Goal: Information Seeking & Learning: Learn about a topic

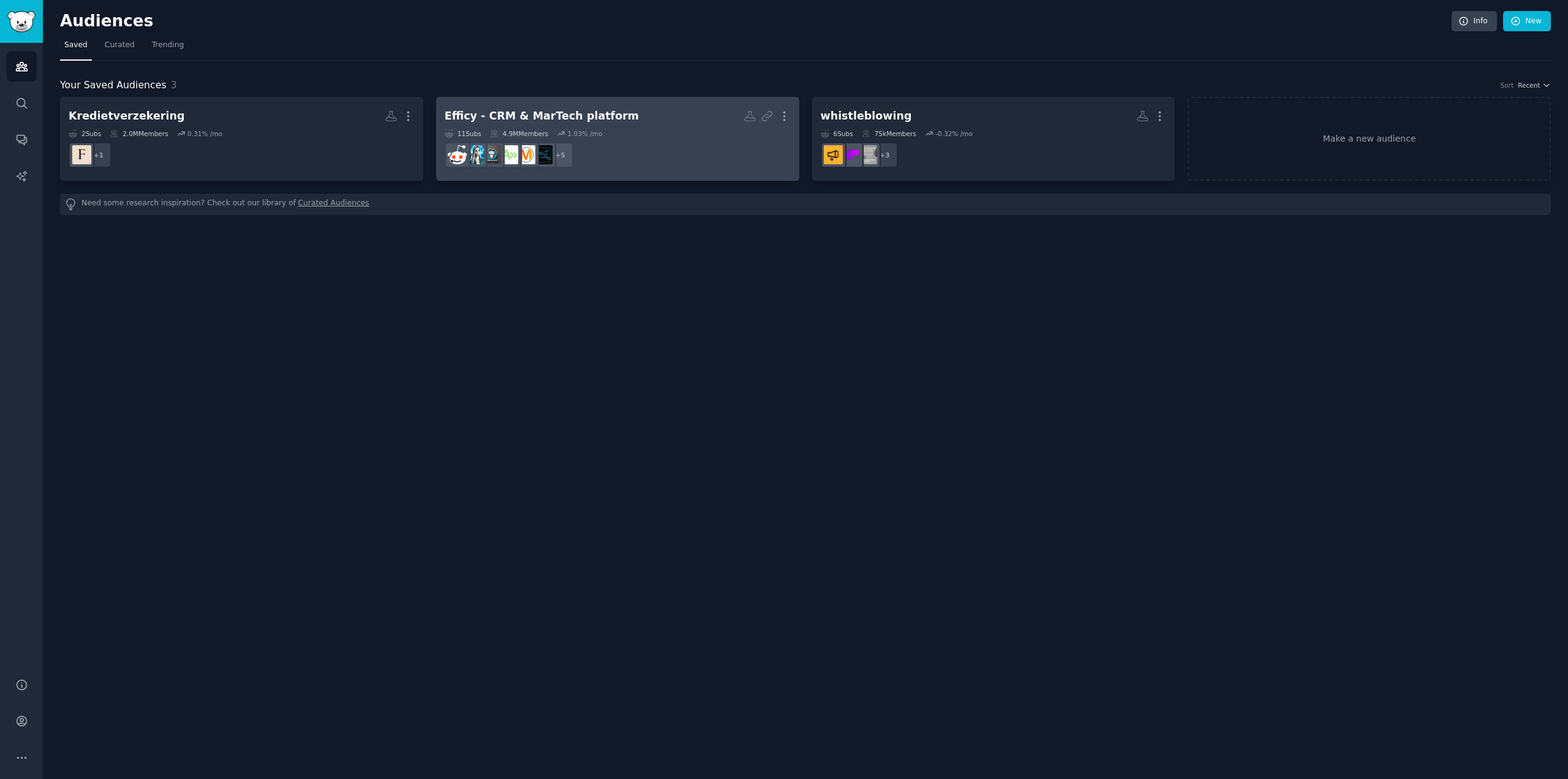
click at [660, 125] on h2 "Efficy - CRM & MarTech platform More" at bounding box center [617, 116] width 346 height 21
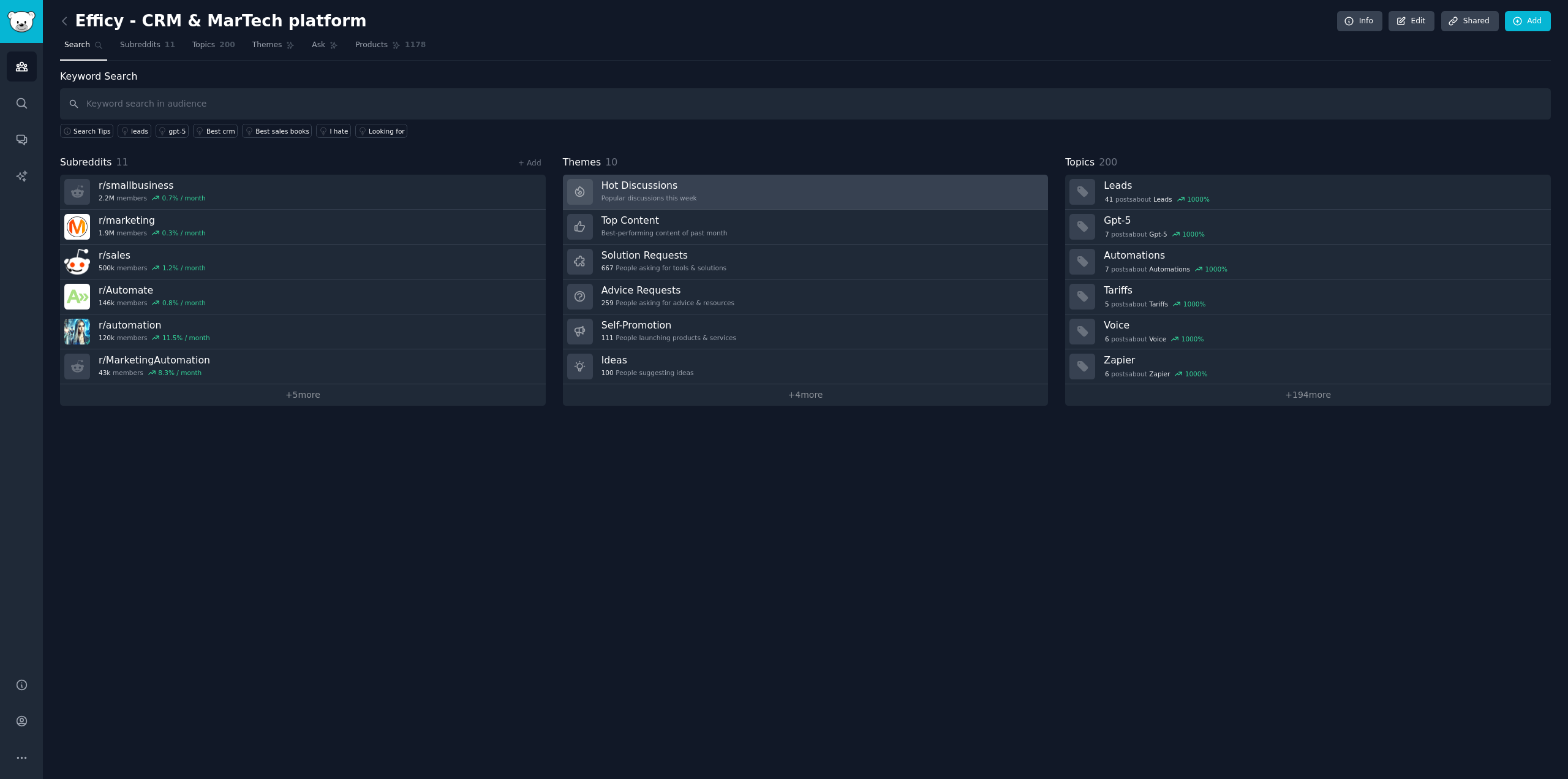
click at [727, 191] on link "Hot Discussions Popular discussions this week" at bounding box center [806, 191] width 485 height 35
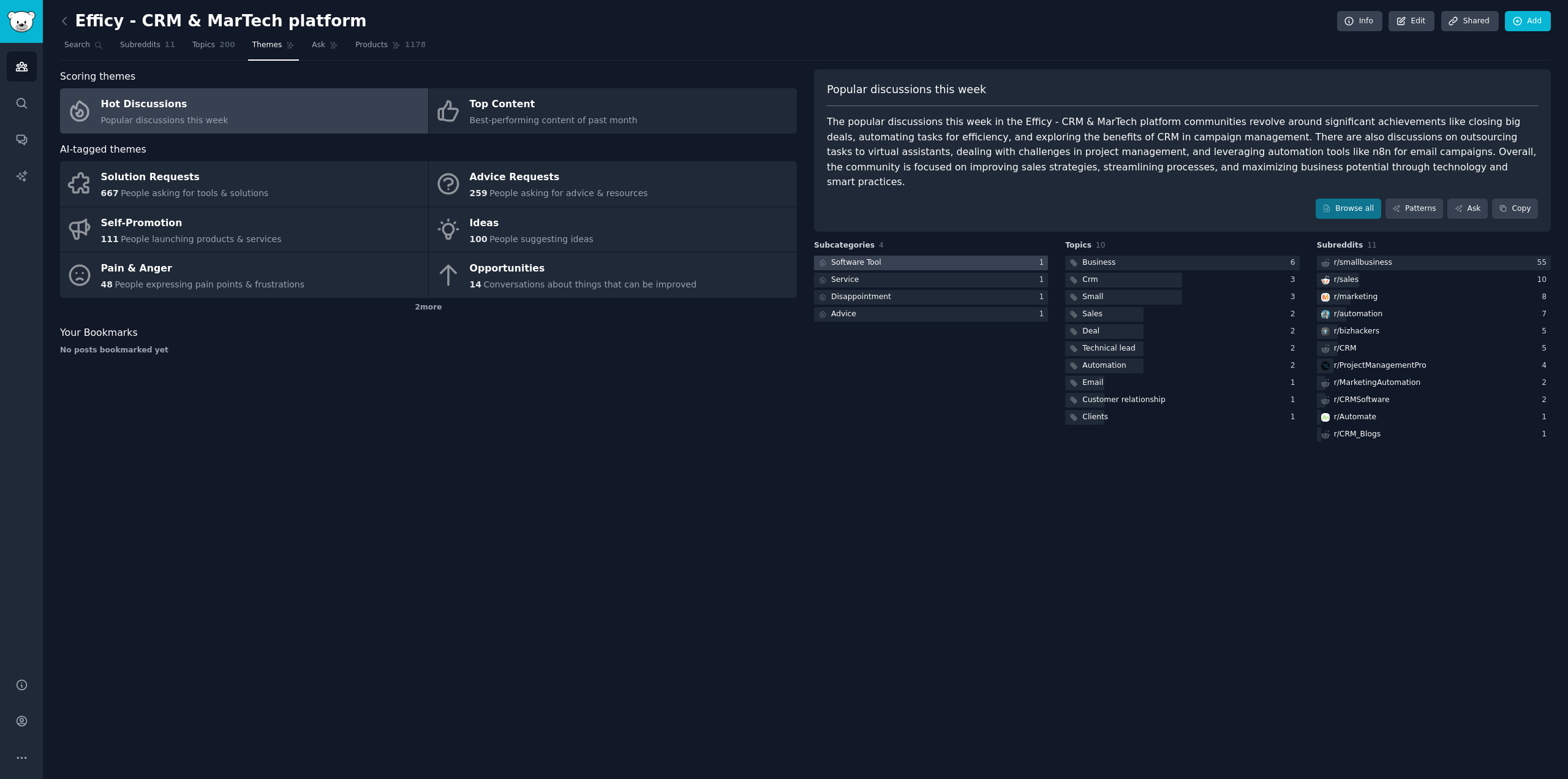
click at [907, 256] on div at bounding box center [930, 263] width 234 height 15
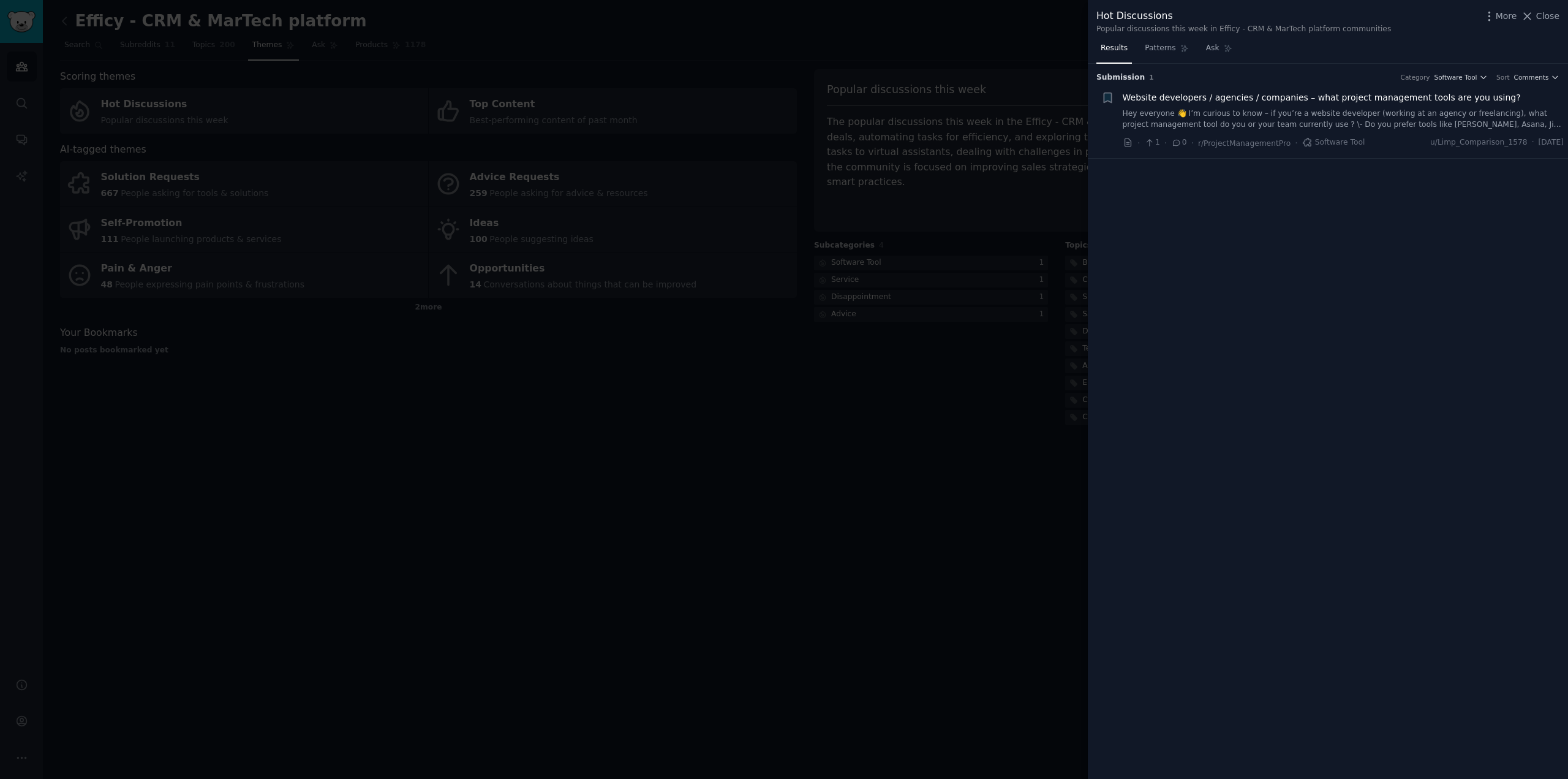
click at [841, 398] on div at bounding box center [784, 390] width 1568 height 779
